Goal: Check status

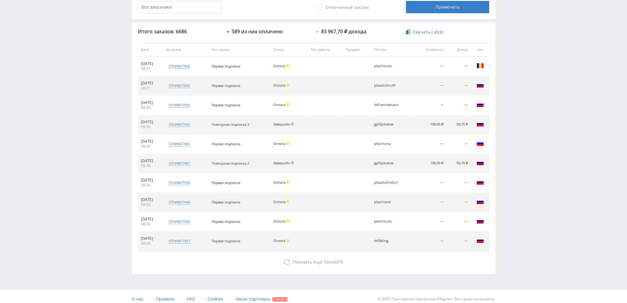
scroll to position [214, 0]
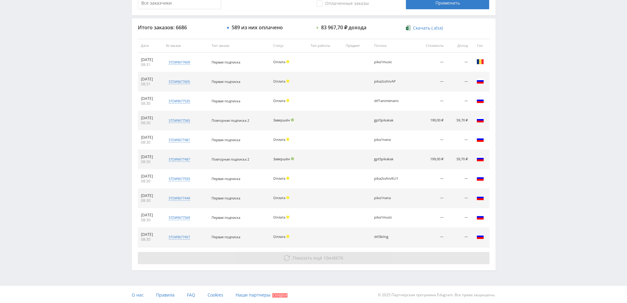
click at [330, 256] on span "Показать ещё 10 из 6676" at bounding box center [318, 258] width 51 height 6
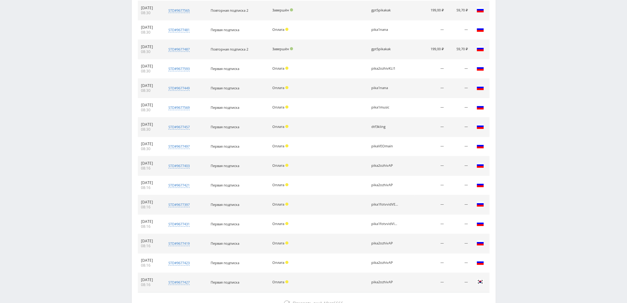
scroll to position [369, 0]
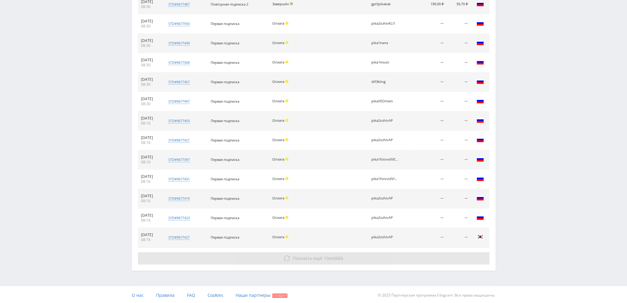
click at [328, 258] on span "Показать ещё 10 из 6666" at bounding box center [318, 258] width 51 height 6
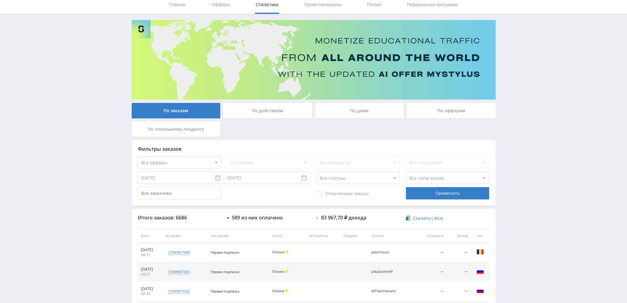
scroll to position [0, 0]
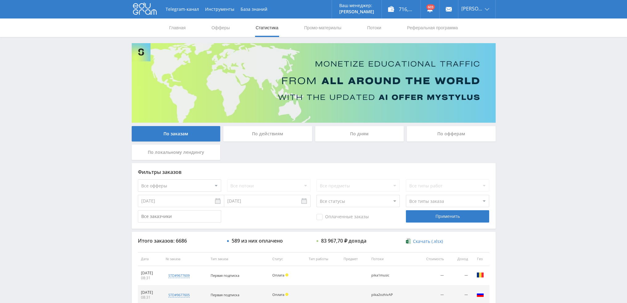
click at [348, 135] on div "По дням" at bounding box center [359, 133] width 89 height 15
click at [0, 0] on input "По дням" at bounding box center [0, 0] width 0 height 0
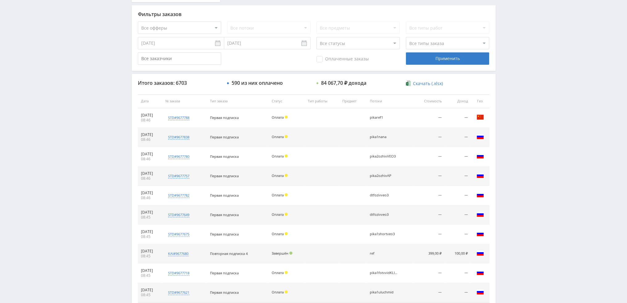
scroll to position [214, 0]
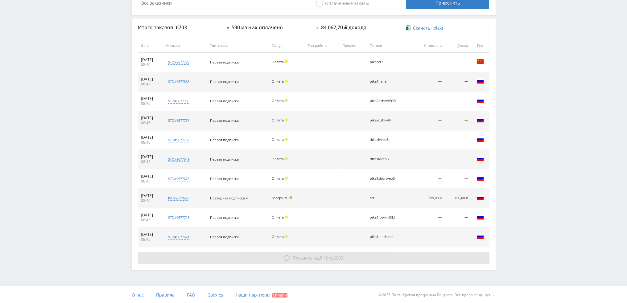
click at [291, 260] on button "Показать ещё 10 из 6693" at bounding box center [314, 258] width 352 height 12
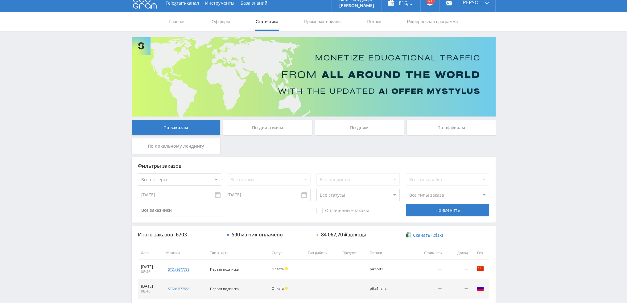
scroll to position [0, 0]
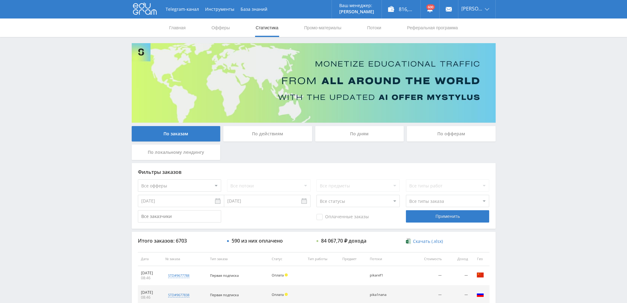
click at [344, 127] on div "По дням" at bounding box center [359, 133] width 89 height 15
click at [0, 0] on input "По дням" at bounding box center [0, 0] width 0 height 0
